Goal: Task Accomplishment & Management: Use online tool/utility

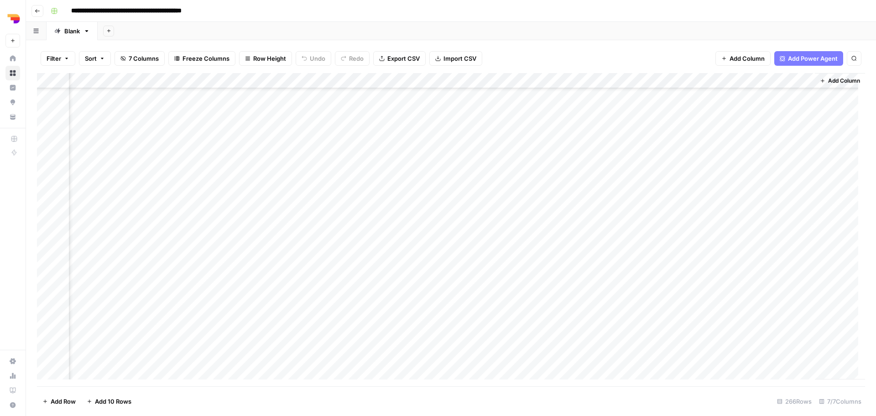
scroll to position [822, 333]
click at [800, 220] on div "Add Column" at bounding box center [451, 229] width 828 height 313
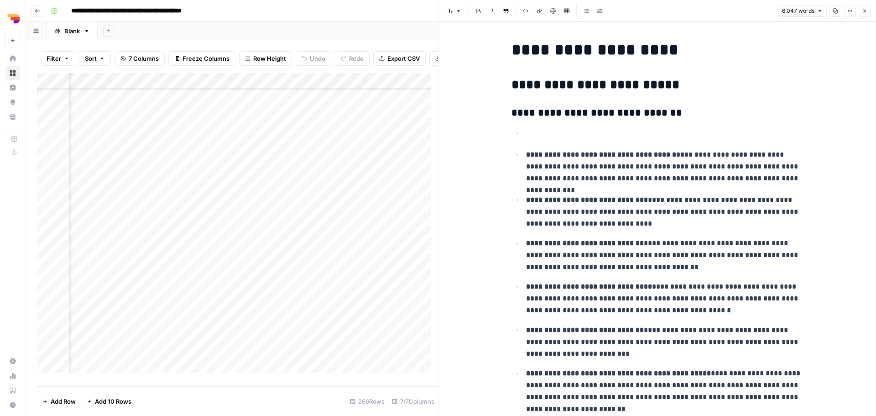
click at [567, 165] on p "**********" at bounding box center [665, 167] width 278 height 36
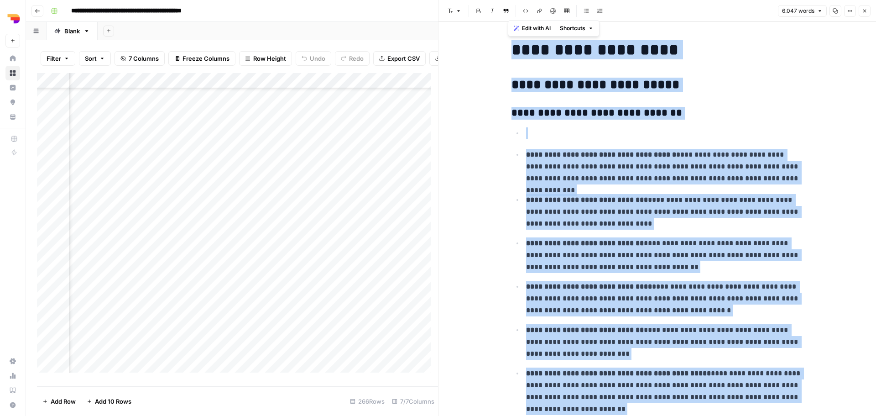
copy div "**********"
click at [862, 10] on button "Close" at bounding box center [865, 11] width 12 height 12
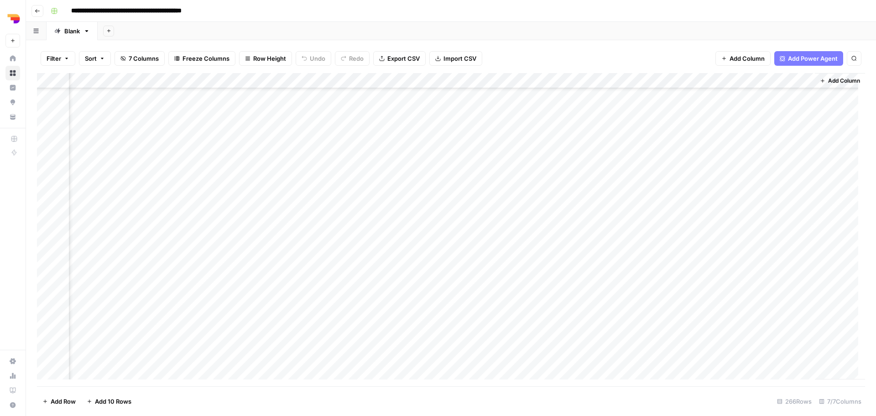
scroll to position [822, 322]
click at [728, 220] on div "Add Column" at bounding box center [451, 229] width 828 height 313
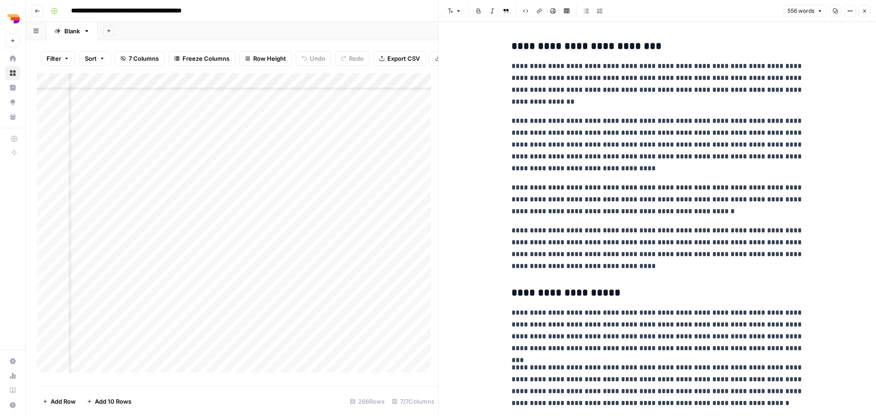
scroll to position [822, 615]
drag, startPoint x: 197, startPoint y: 84, endPoint x: 293, endPoint y: 88, distance: 95.4
click at [293, 88] on div "Add Column" at bounding box center [237, 226] width 401 height 306
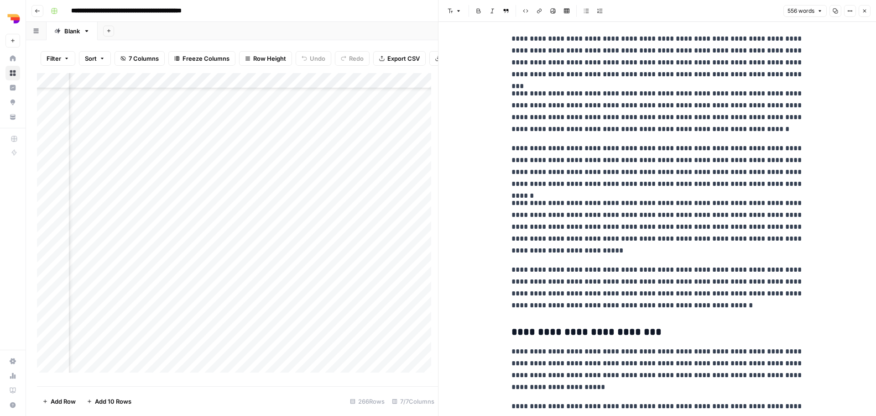
scroll to position [320, 0]
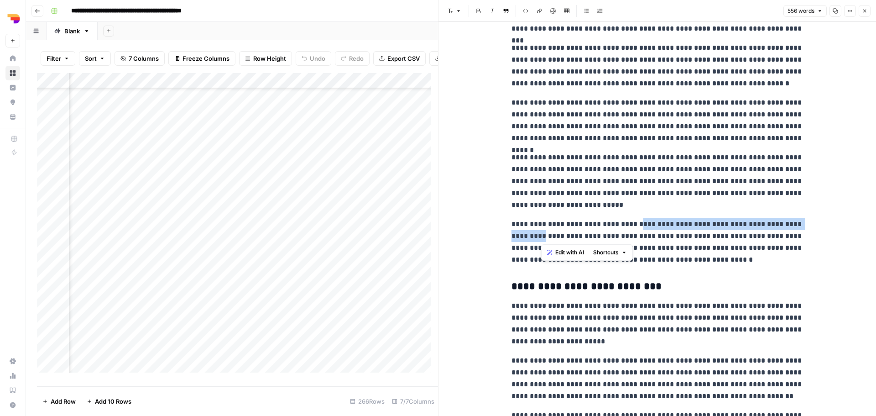
drag, startPoint x: 633, startPoint y: 225, endPoint x: 540, endPoint y: 237, distance: 93.9
click at [540, 237] on p "**********" at bounding box center [658, 241] width 292 height 47
copy p "**********"
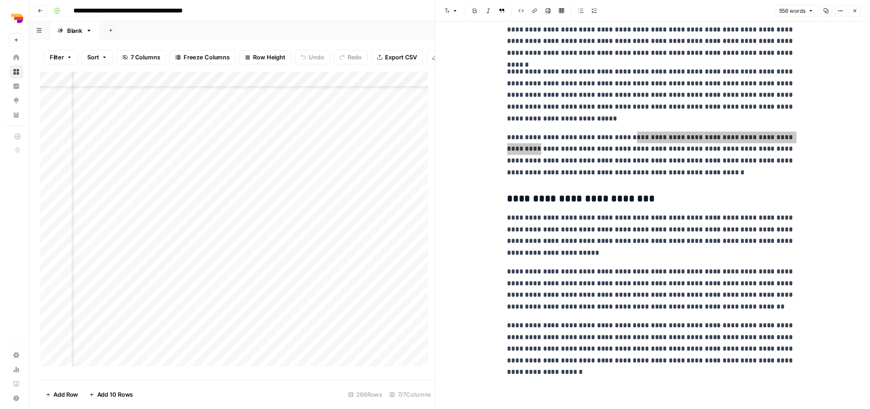
scroll to position [406, 0]
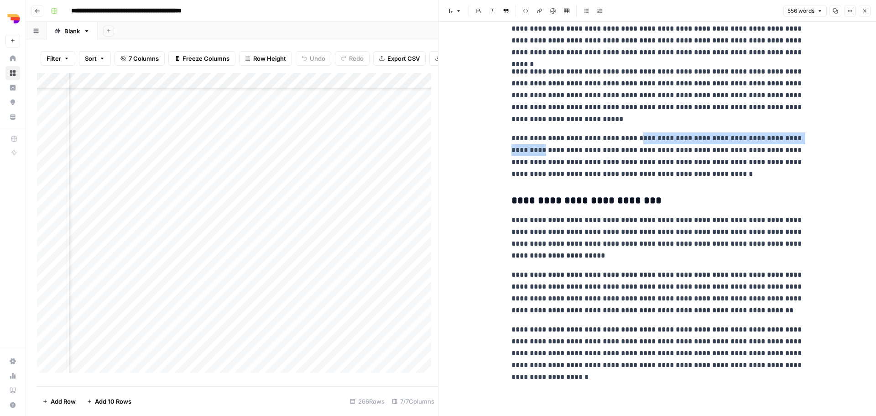
click at [661, 119] on p "**********" at bounding box center [658, 95] width 292 height 59
click at [865, 7] on button "Close" at bounding box center [865, 11] width 12 height 12
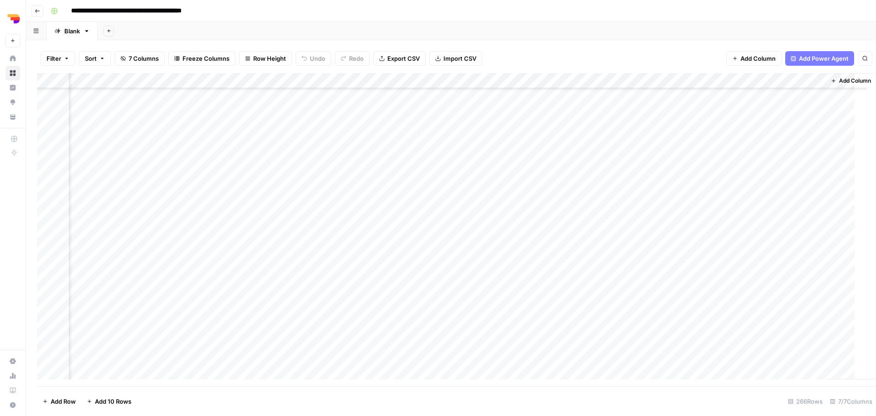
scroll to position [822, 418]
click at [811, 237] on div "Add Column" at bounding box center [451, 229] width 828 height 313
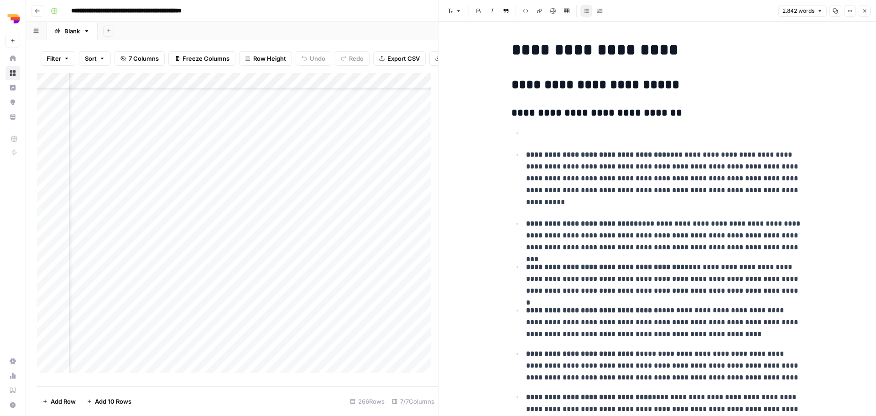
copy div "**********"
click at [862, 12] on icon "button" at bounding box center [864, 10] width 5 height 5
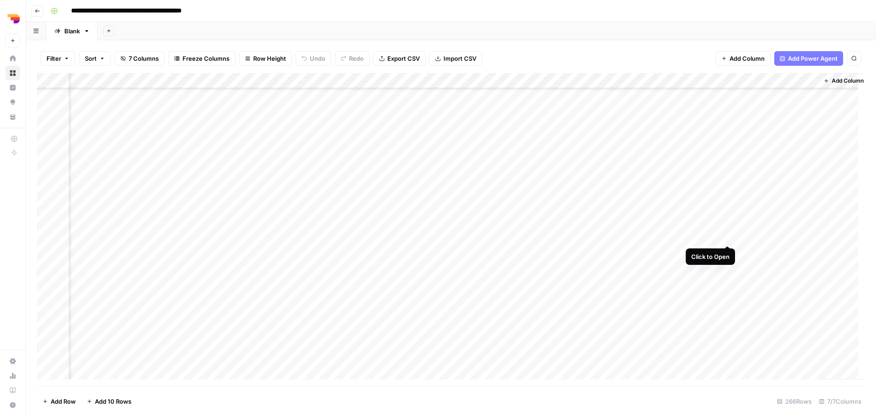
click at [726, 236] on div "Add Column" at bounding box center [451, 229] width 828 height 313
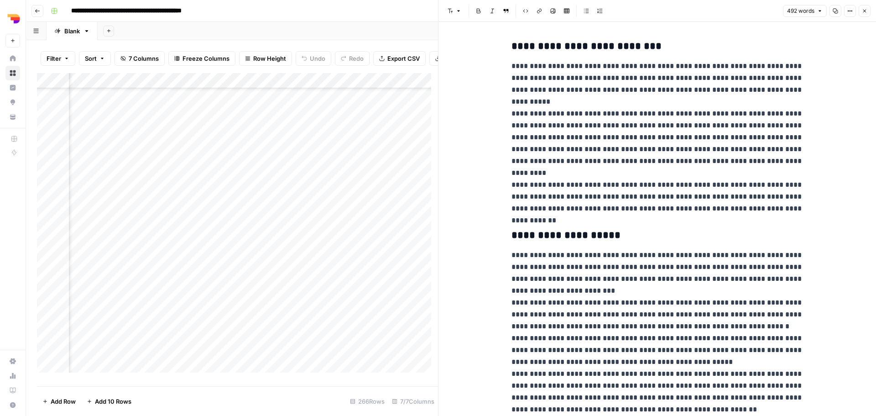
click at [865, 14] on button "Close" at bounding box center [865, 11] width 12 height 12
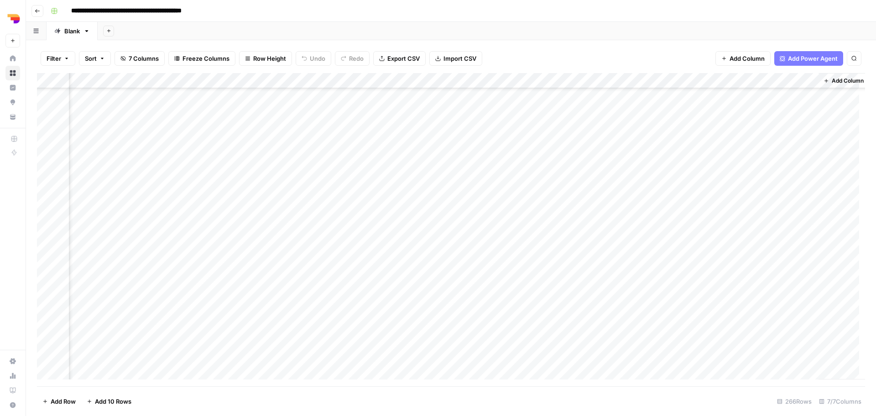
scroll to position [822, 418]
click at [425, 251] on div "Add Column" at bounding box center [451, 229] width 828 height 313
click at [122, 252] on div "Add Column" at bounding box center [451, 229] width 828 height 313
click at [797, 253] on div "Add Column" at bounding box center [451, 229] width 828 height 313
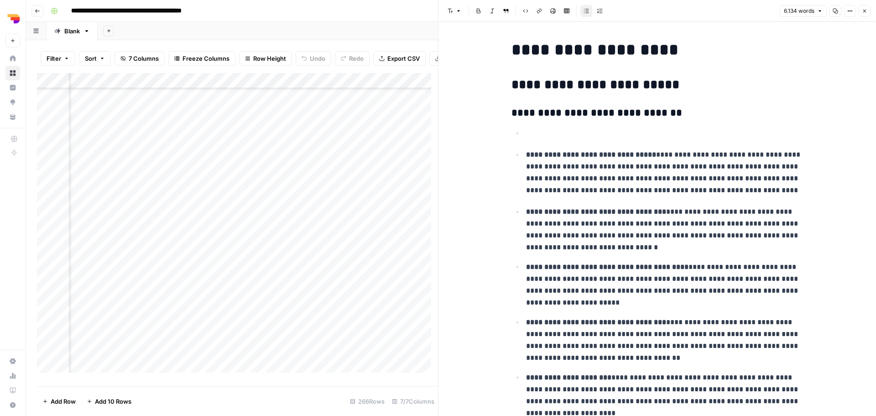
click at [556, 162] on p "**********" at bounding box center [665, 172] width 278 height 47
copy div "**********"
click at [868, 10] on button "Close" at bounding box center [865, 11] width 12 height 12
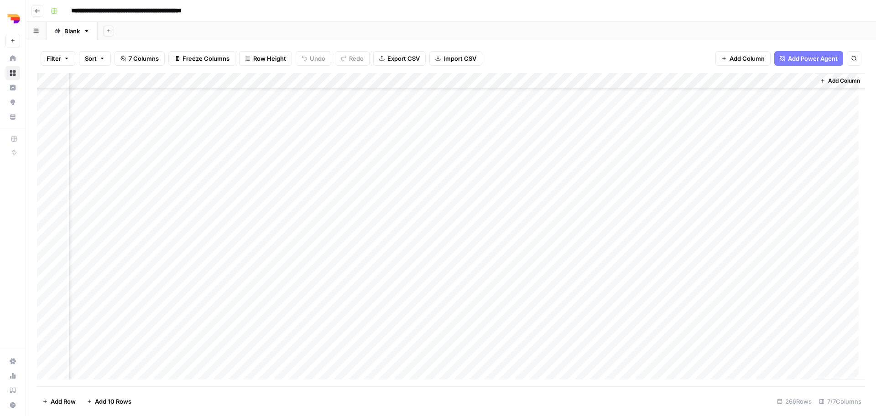
scroll to position [822, 418]
click at [727, 252] on div "Add Column" at bounding box center [451, 229] width 828 height 313
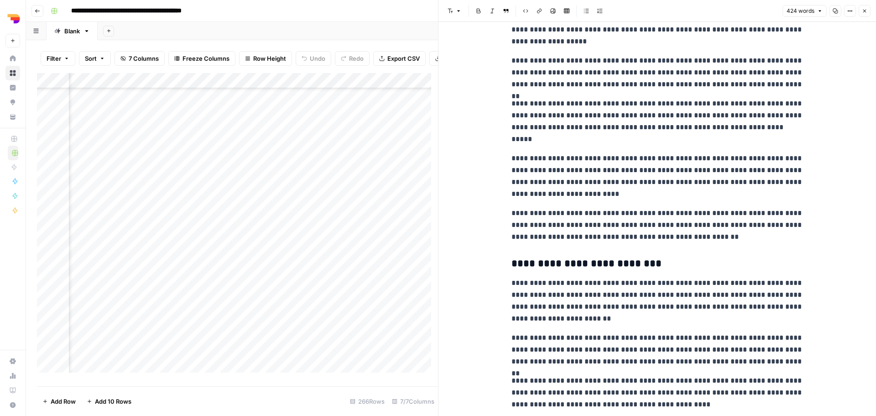
scroll to position [256, 0]
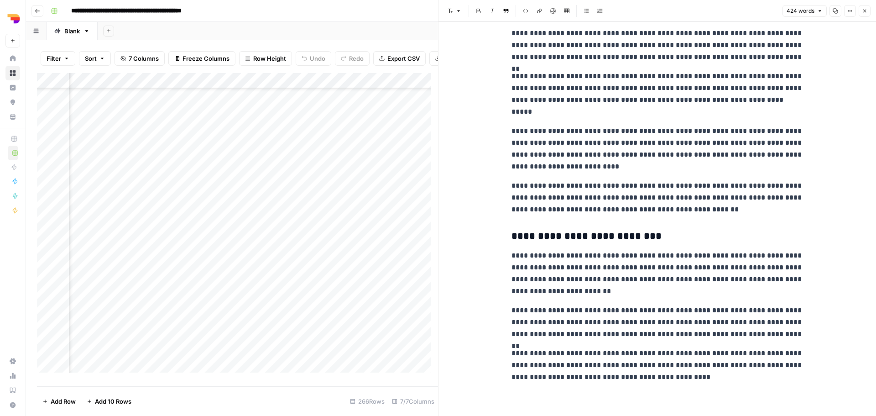
click at [863, 13] on icon "button" at bounding box center [864, 10] width 5 height 5
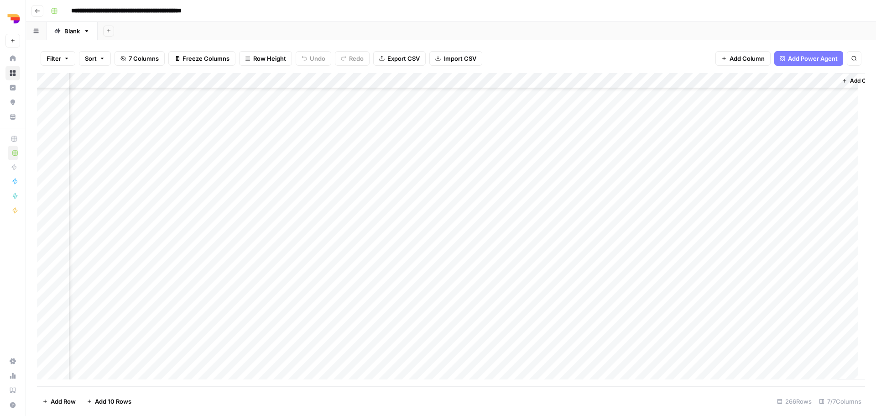
scroll to position [822, 429]
type input "*********"
drag, startPoint x: 284, startPoint y: 377, endPoint x: 177, endPoint y: 371, distance: 107.4
click at [177, 371] on div "Add Column" at bounding box center [451, 229] width 828 height 313
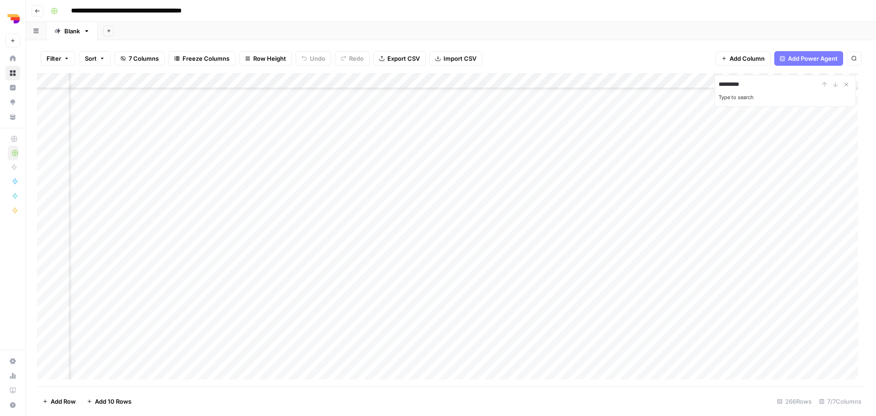
scroll to position [867, 259]
click at [769, 220] on div "Add Column" at bounding box center [451, 229] width 828 height 313
click at [109, 371] on div "Add Column" at bounding box center [451, 229] width 828 height 313
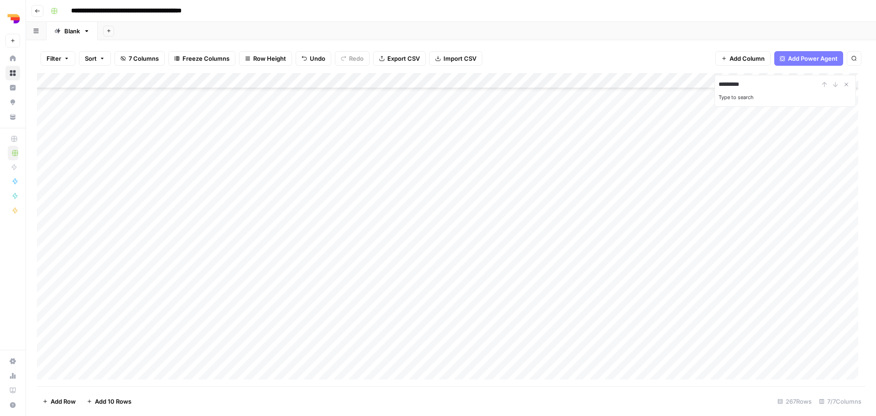
drag, startPoint x: 38, startPoint y: 356, endPoint x: 103, endPoint y: 248, distance: 126.1
click at [103, 248] on div "Add Column" at bounding box center [451, 229] width 828 height 313
drag, startPoint x: 562, startPoint y: 76, endPoint x: 213, endPoint y: 77, distance: 349.2
click at [213, 77] on div "Add Column" at bounding box center [451, 229] width 828 height 313
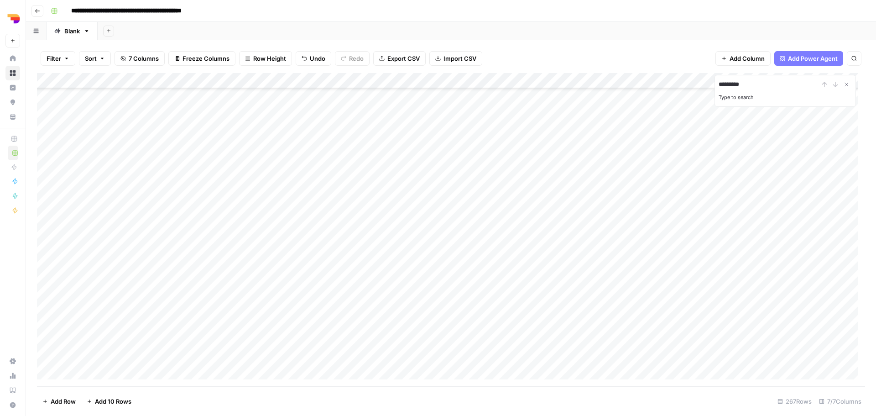
scroll to position [1585, 0]
drag, startPoint x: 44, startPoint y: 246, endPoint x: 35, endPoint y: 245, distance: 9.7
click at [35, 245] on div "Filter Sort 7 Columns Freeze Columns Row Height Undo Redo Export CSV Import CSV…" at bounding box center [451, 228] width 850 height 376
click at [46, 247] on div "Add Column" at bounding box center [451, 229] width 828 height 313
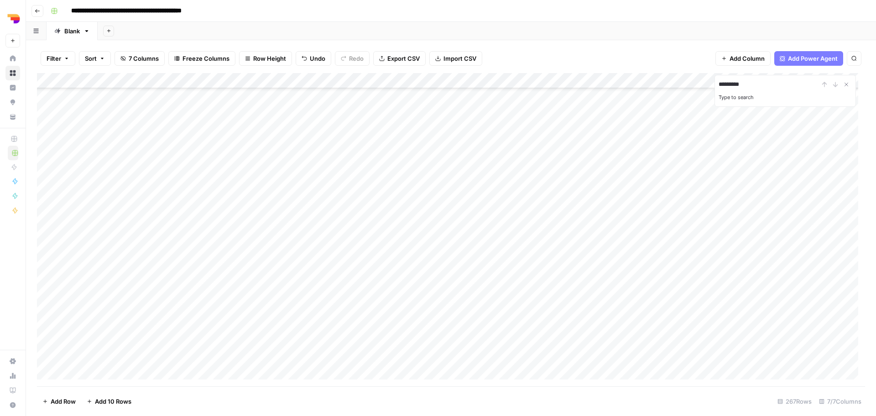
drag, startPoint x: 40, startPoint y: 248, endPoint x: 83, endPoint y: 239, distance: 43.4
click at [83, 239] on div "Add Column" at bounding box center [451, 229] width 828 height 313
click at [176, 275] on div "Add Column" at bounding box center [451, 229] width 828 height 313
click at [321, 275] on div "Add Column" at bounding box center [451, 229] width 828 height 313
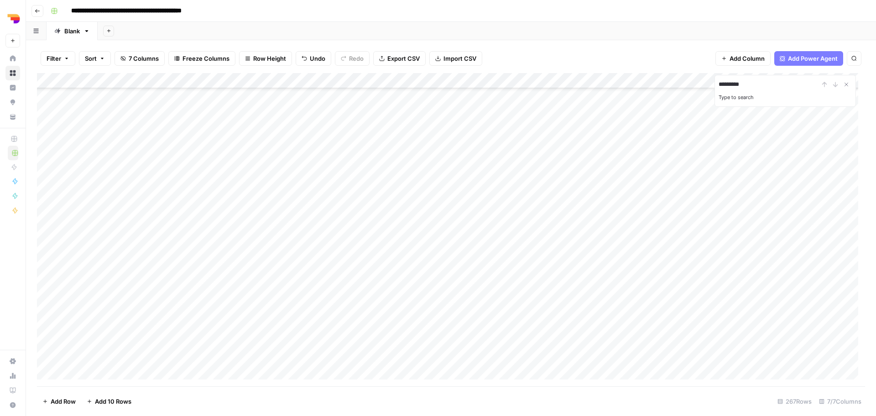
click at [321, 275] on div "Add Column" at bounding box center [451, 229] width 828 height 313
type input "**********"
click at [206, 278] on div "Add Column" at bounding box center [451, 229] width 828 height 313
click at [183, 277] on div "Add Column" at bounding box center [451, 229] width 828 height 313
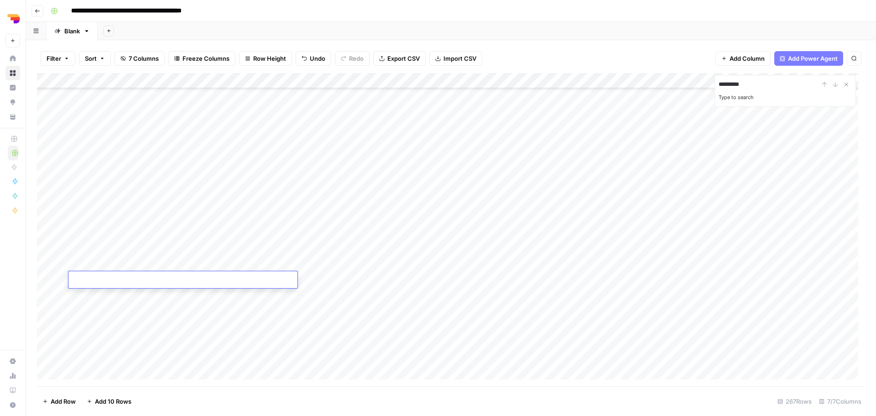
type textarea "**********"
click at [435, 278] on div "Add Column" at bounding box center [451, 229] width 828 height 313
click at [435, 279] on div "Add Column" at bounding box center [451, 229] width 828 height 313
click at [435, 279] on textarea at bounding box center [470, 280] width 179 height 13
type textarea "**********"
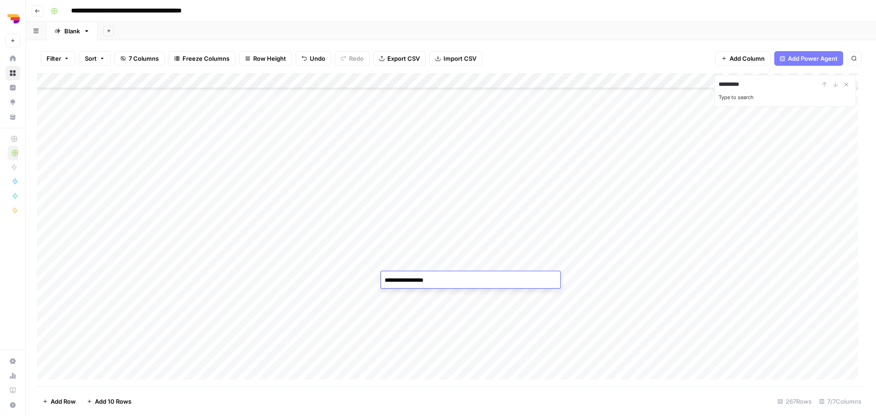
click at [671, 282] on div "Add Column" at bounding box center [451, 229] width 828 height 313
click at [600, 279] on div "Add Column" at bounding box center [451, 229] width 828 height 313
drag, startPoint x: 380, startPoint y: 81, endPoint x: 634, endPoint y: 105, distance: 254.4
click at [634, 105] on div "Add Column" at bounding box center [451, 229] width 828 height 313
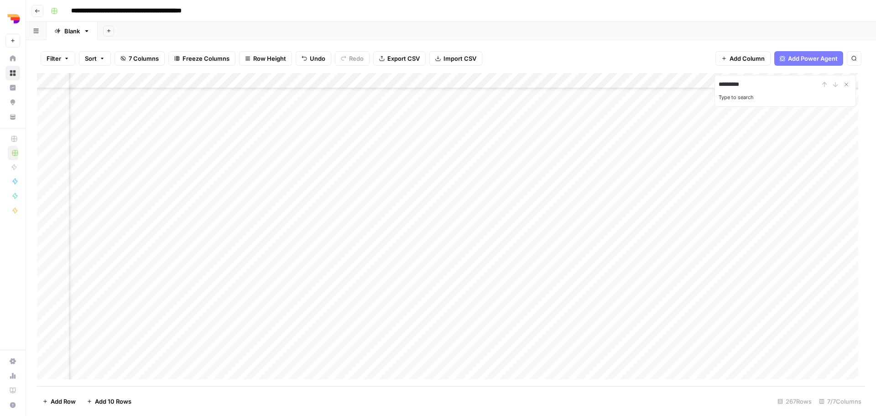
scroll to position [3867, 0]
click at [102, 370] on div "Add Column" at bounding box center [451, 229] width 828 height 313
drag, startPoint x: 39, startPoint y: 356, endPoint x: 151, endPoint y: 229, distance: 169.5
click at [151, 229] on div "Add Column" at bounding box center [451, 229] width 828 height 313
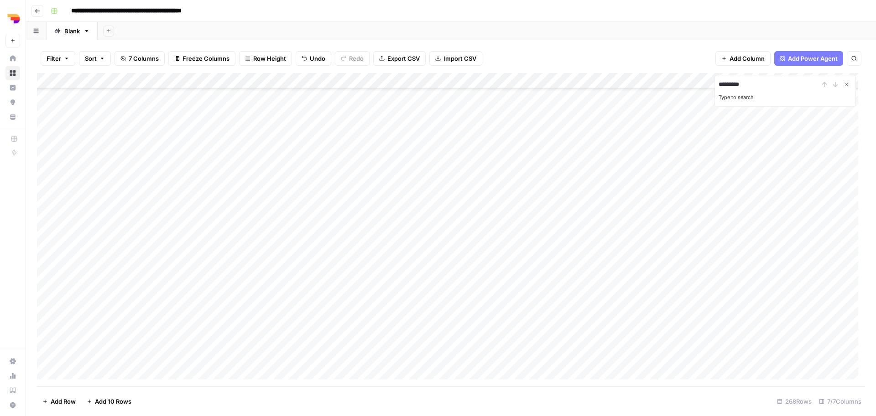
click at [230, 233] on div "Add Column" at bounding box center [451, 229] width 828 height 313
type textarea "**********"
click at [326, 237] on div "Add Column" at bounding box center [451, 229] width 828 height 313
click at [310, 233] on div "Add Column" at bounding box center [451, 229] width 828 height 313
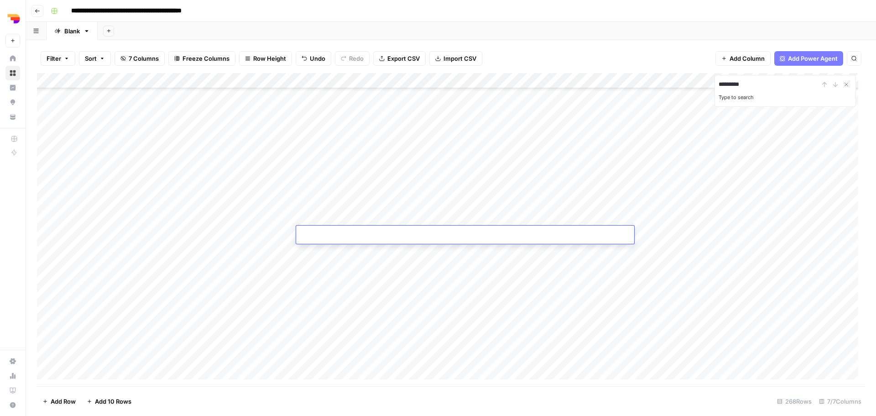
click at [310, 233] on input at bounding box center [373, 236] width 146 height 11
type input "**********"
click at [667, 232] on div "Add Column" at bounding box center [451, 229] width 828 height 313
click at [664, 232] on div "Add Column" at bounding box center [451, 229] width 828 height 313
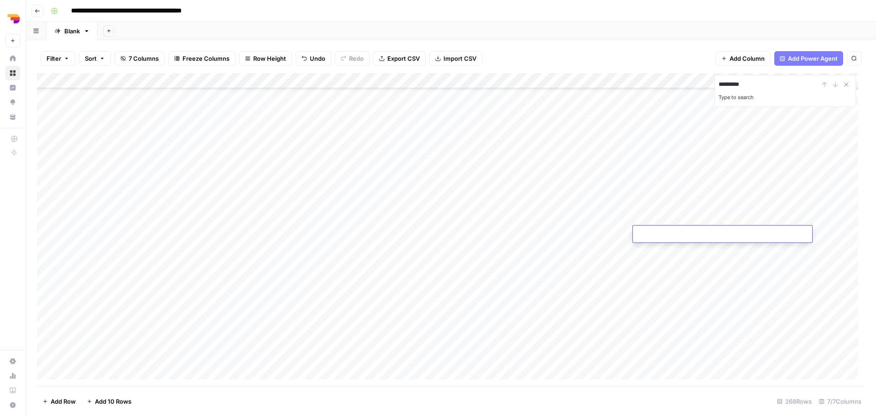
click at [664, 232] on textarea at bounding box center [722, 234] width 179 height 13
type textarea "**********"
click at [690, 372] on div "Add Column" at bounding box center [451, 229] width 828 height 313
click at [736, 235] on div "Add Column" at bounding box center [451, 229] width 828 height 313
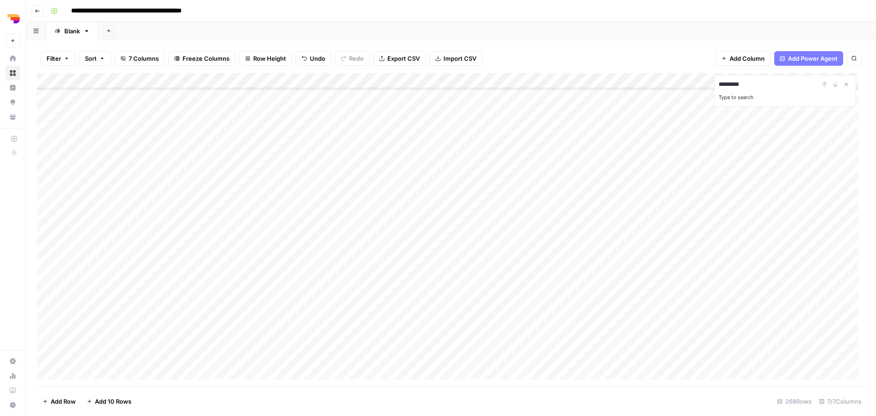
scroll to position [91, 0]
click at [150, 218] on div "Add Column" at bounding box center [451, 229] width 828 height 313
click at [210, 346] on div "Add Column" at bounding box center [451, 229] width 828 height 313
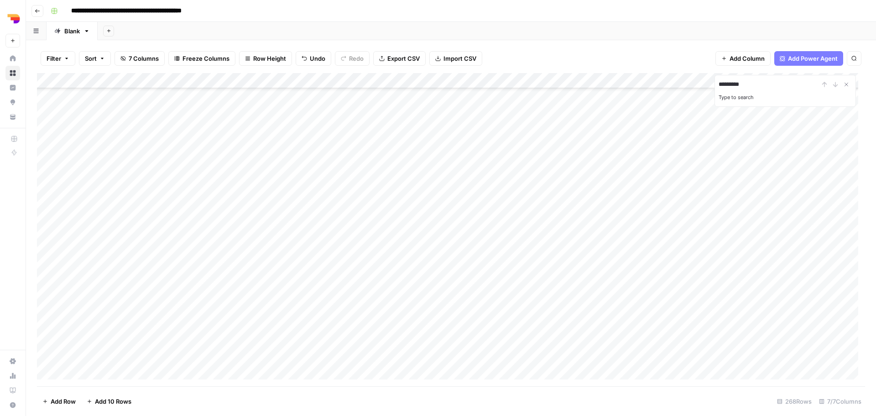
click at [683, 321] on div "Add Column" at bounding box center [451, 229] width 828 height 313
drag, startPoint x: 39, startPoint y: 323, endPoint x: 115, endPoint y: 241, distance: 112.1
click at [115, 241] on div "Add Column" at bounding box center [451, 229] width 828 height 313
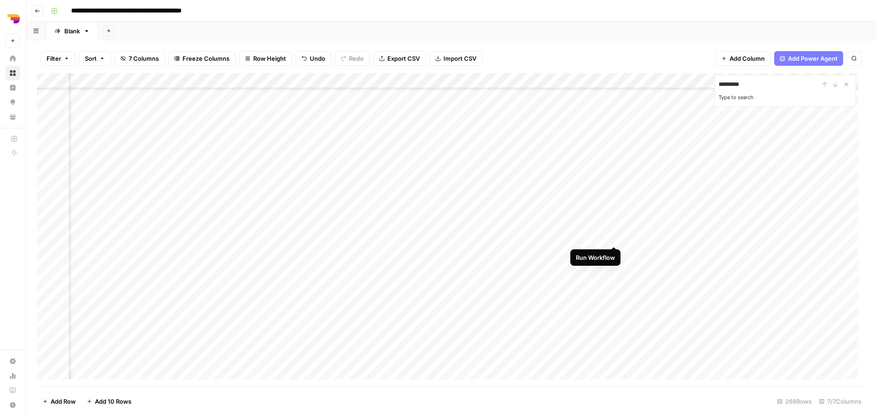
click at [613, 238] on div "Add Column" at bounding box center [451, 229] width 828 height 313
